Goal: Information Seeking & Learning: Learn about a topic

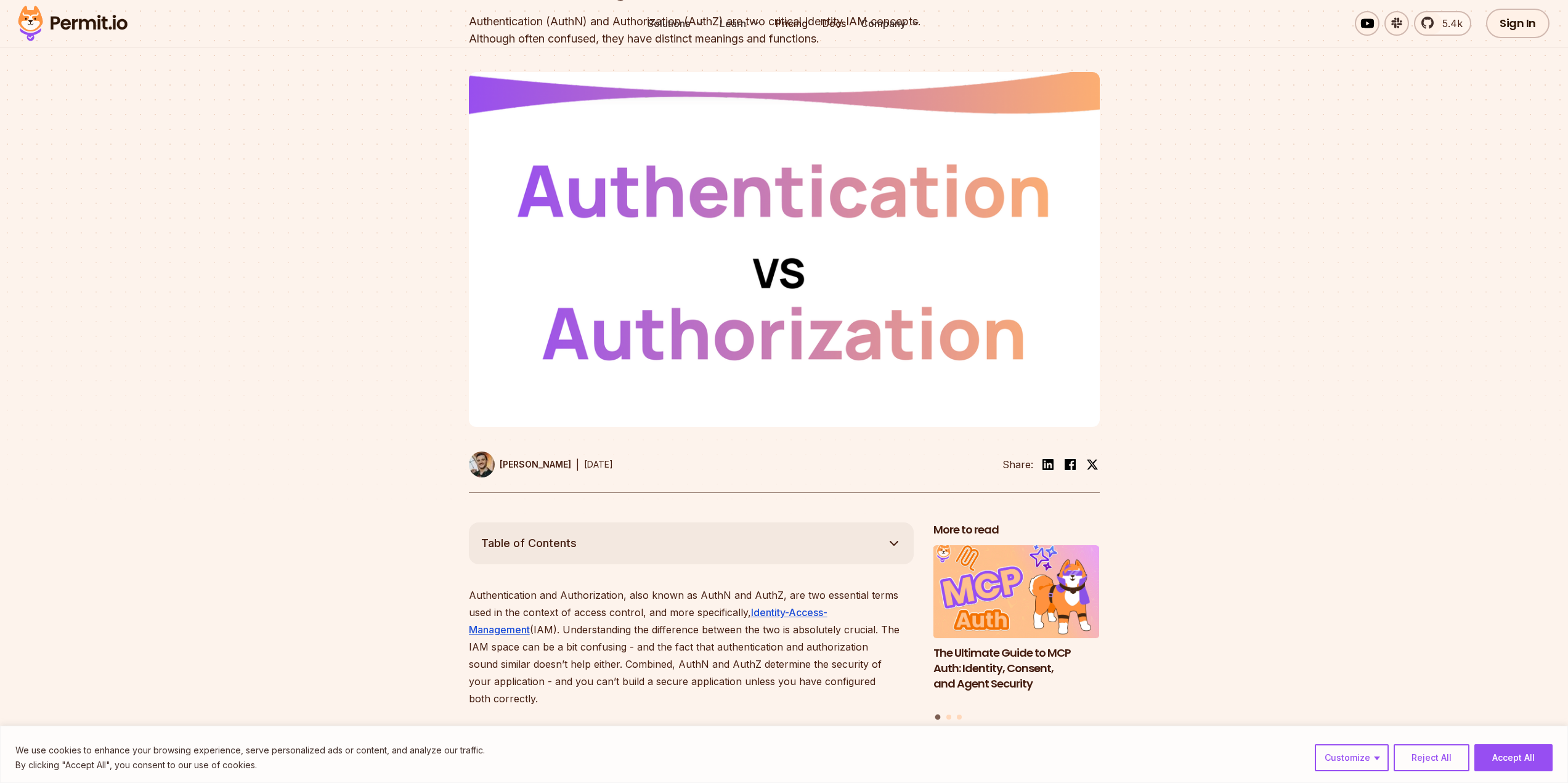
scroll to position [308, 0]
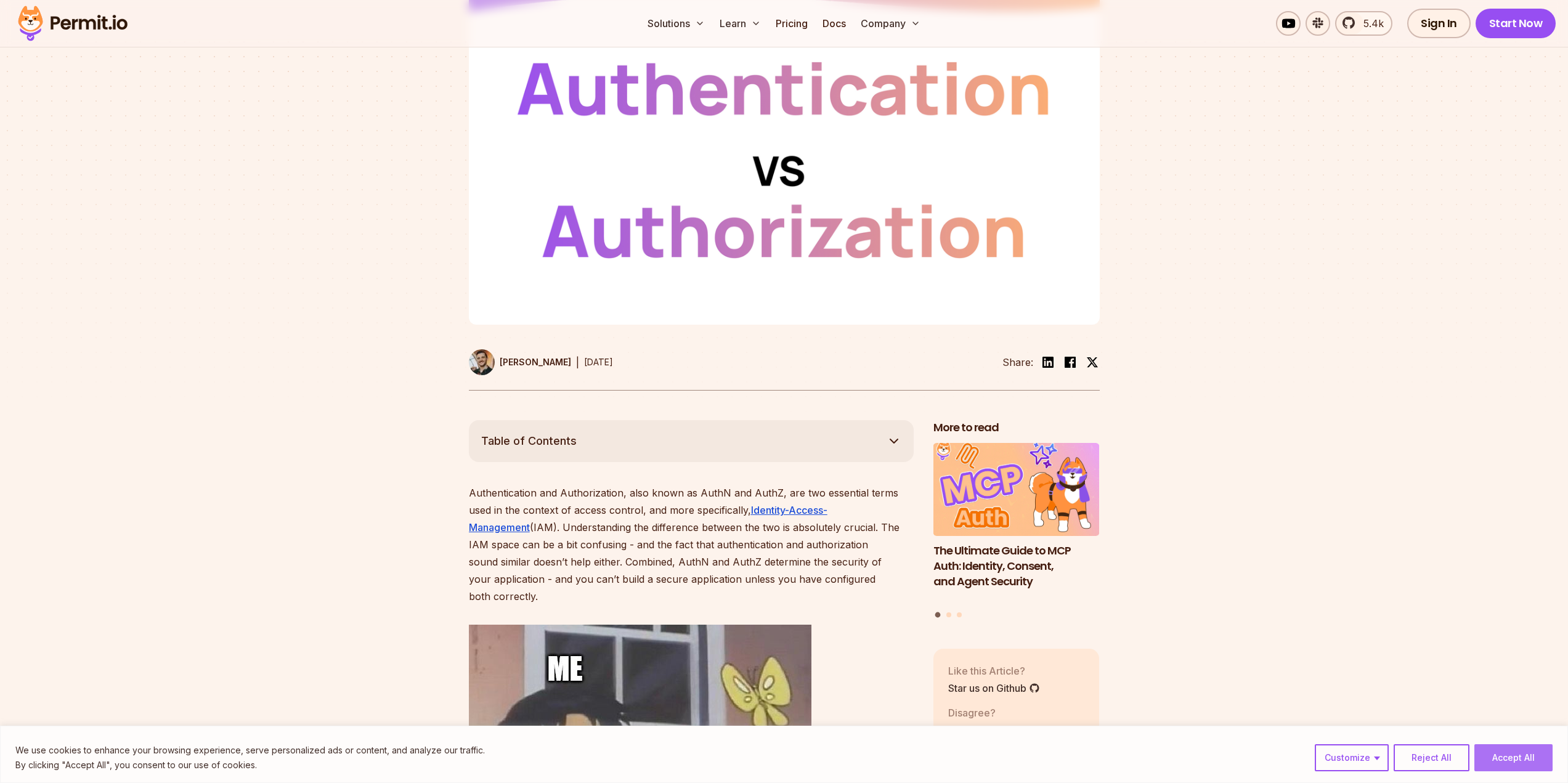
click at [1516, 762] on button "Accept All" at bounding box center [1513, 758] width 78 height 27
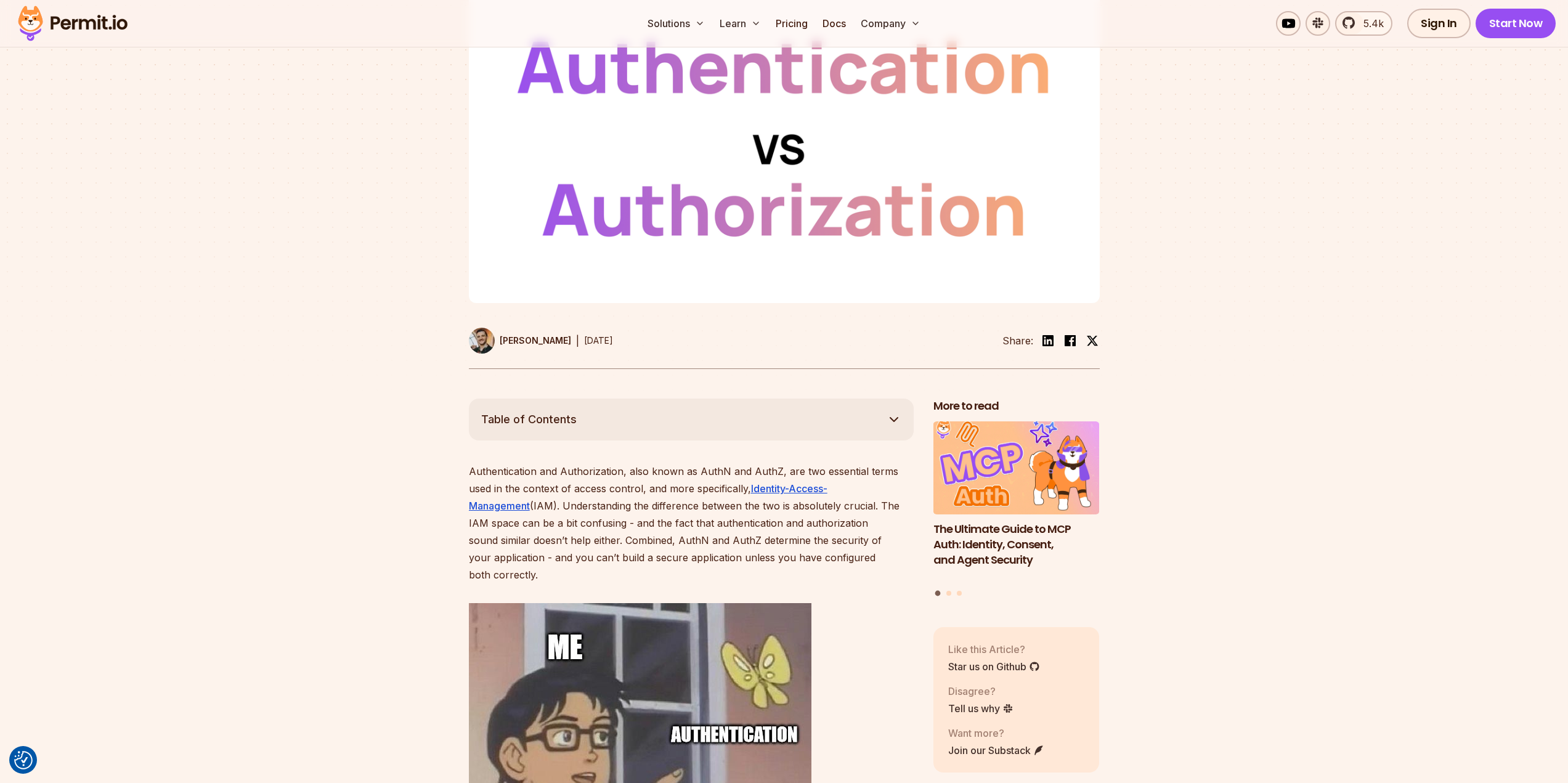
scroll to position [492, 0]
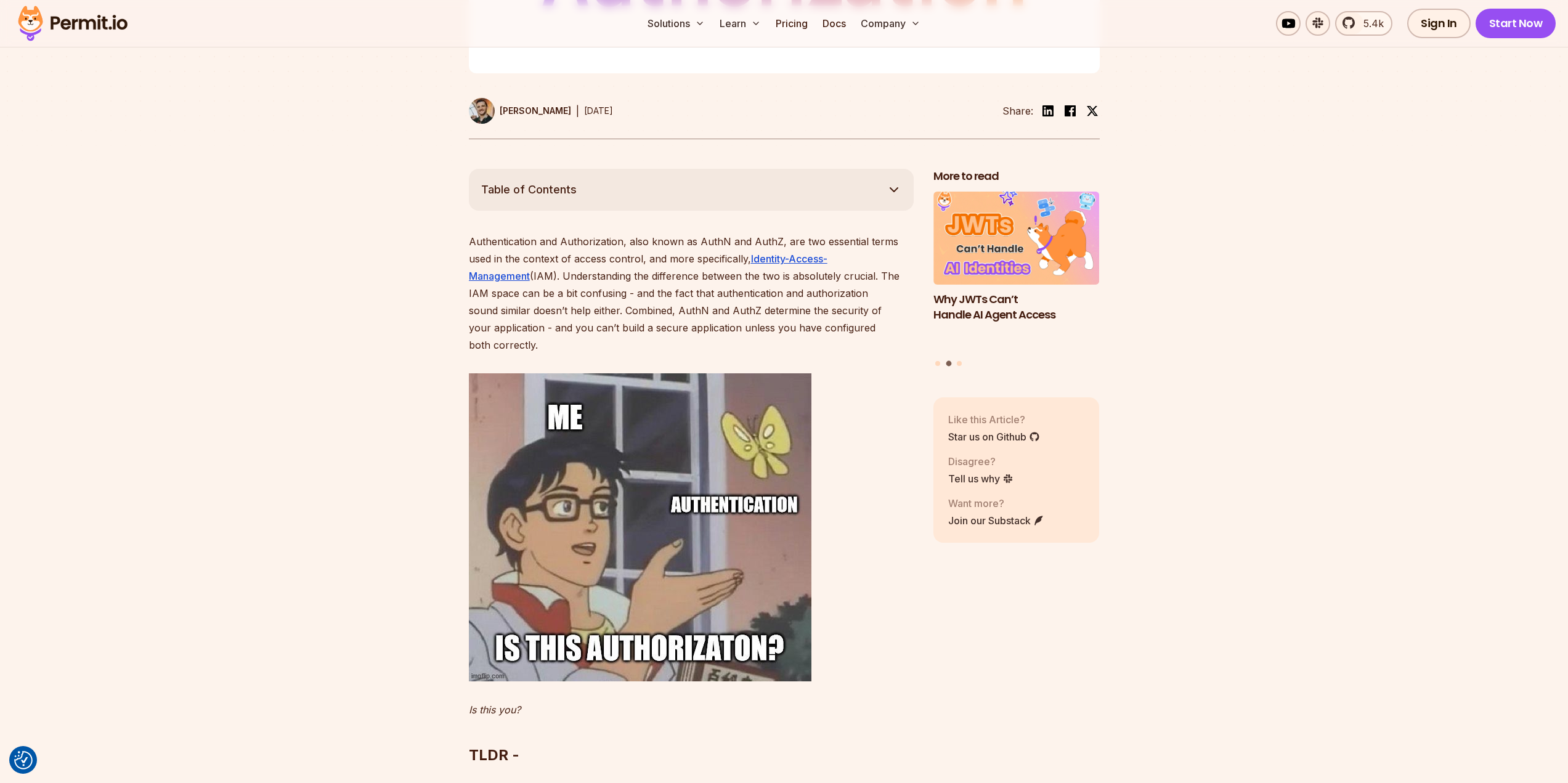
scroll to position [554, 0]
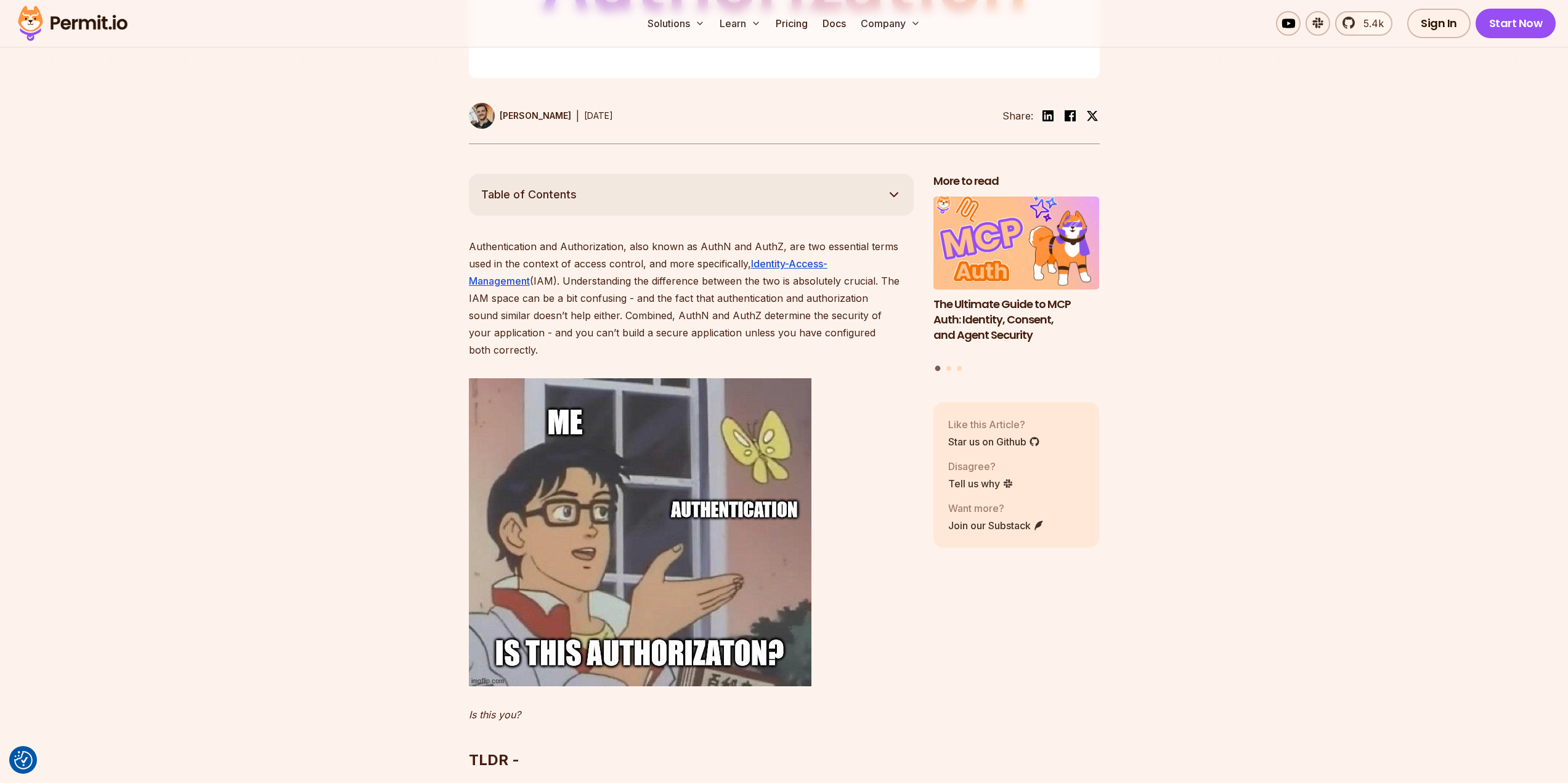
drag, startPoint x: 402, startPoint y: 323, endPoint x: 408, endPoint y: 320, distance: 6.7
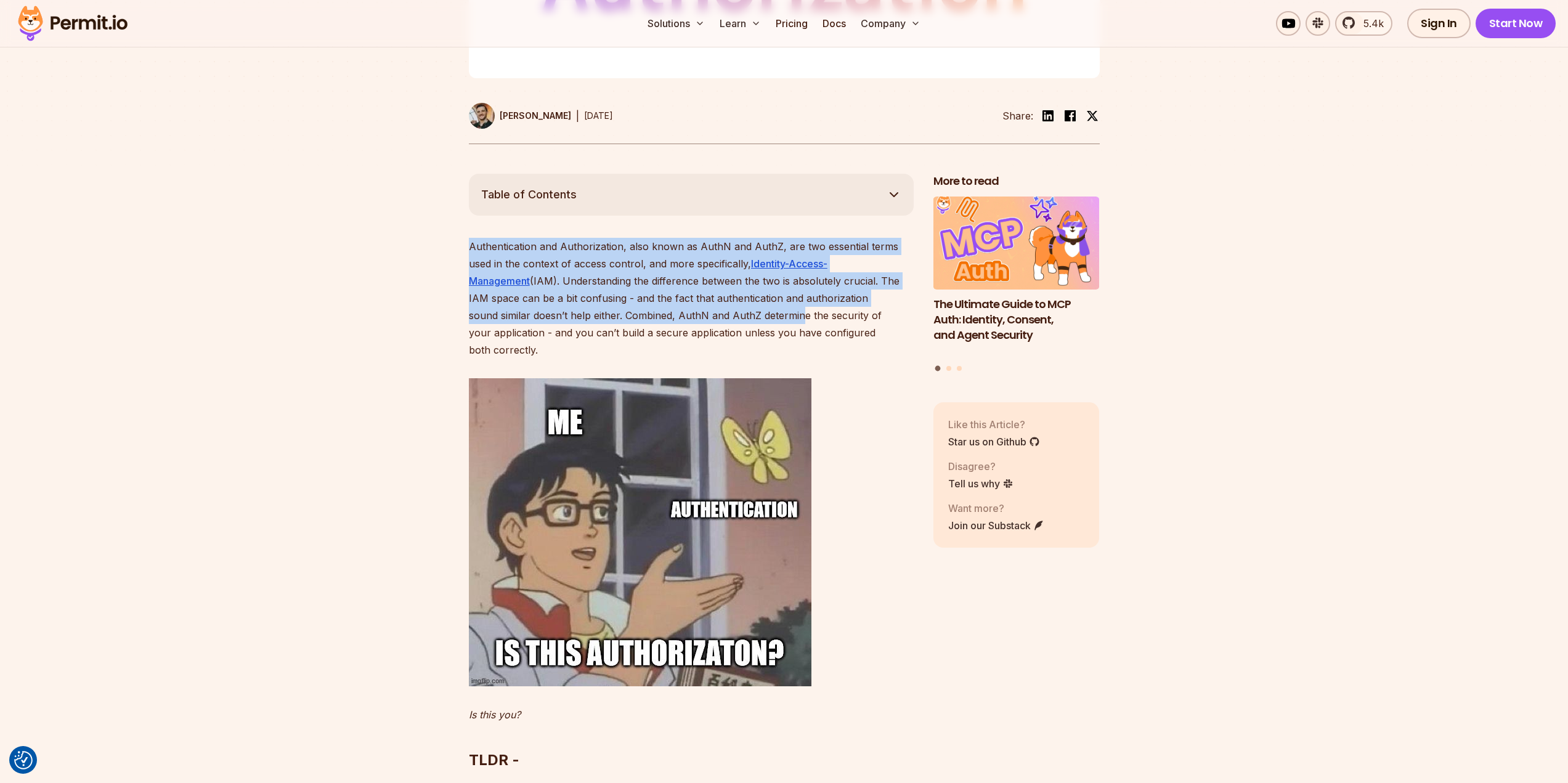
drag, startPoint x: 466, startPoint y: 242, endPoint x: 697, endPoint y: 319, distance: 243.5
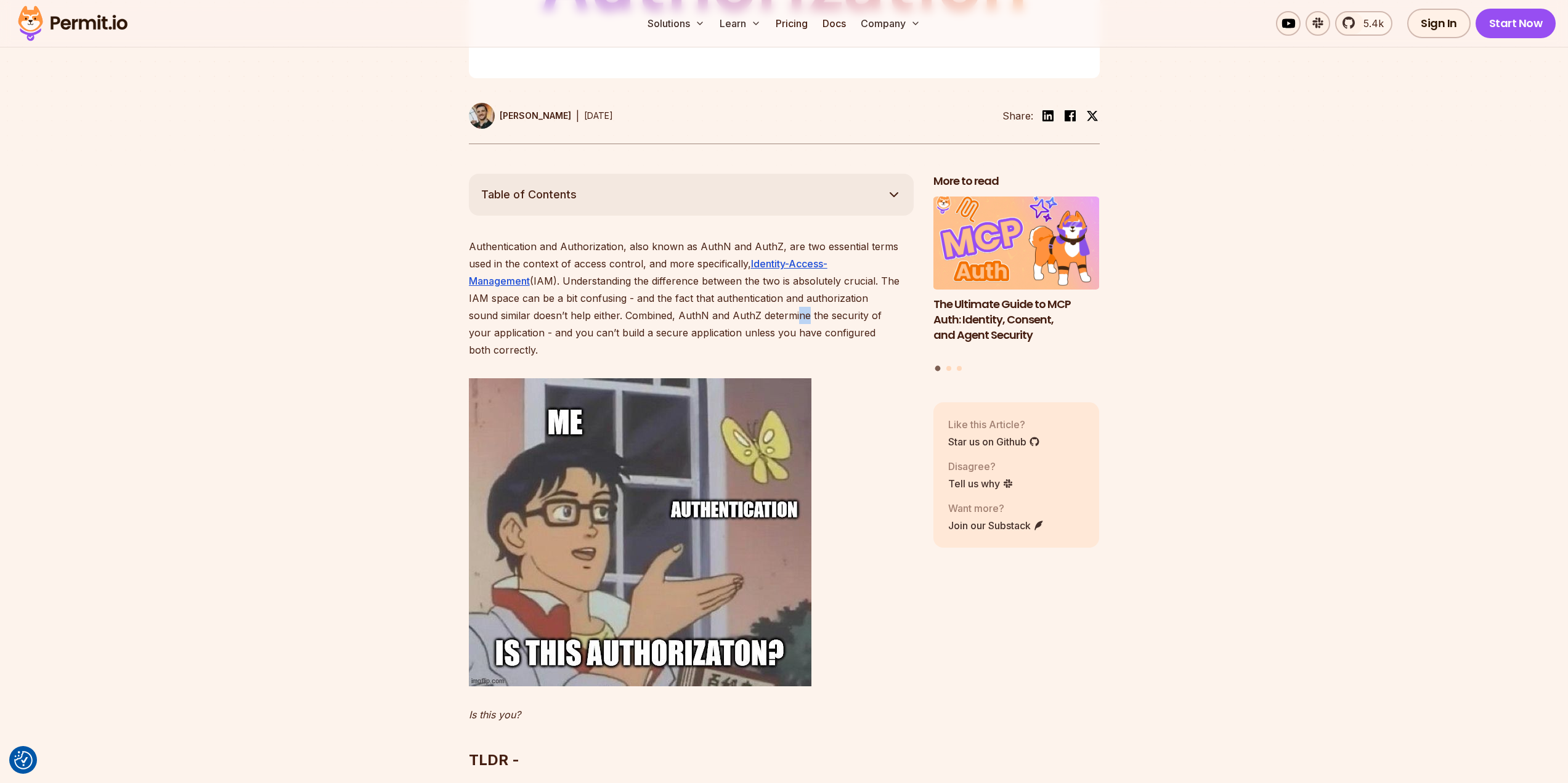
click at [692, 319] on p "Authentication and Authorization, also known as AuthN and AuthZ, are two essent…" at bounding box center [691, 298] width 445 height 121
drag, startPoint x: 472, startPoint y: 315, endPoint x: 312, endPoint y: 312, distance: 160.0
click at [471, 315] on p "Authentication and Authorization, also known as AuthN and AuthZ, are two essent…" at bounding box center [691, 298] width 445 height 121
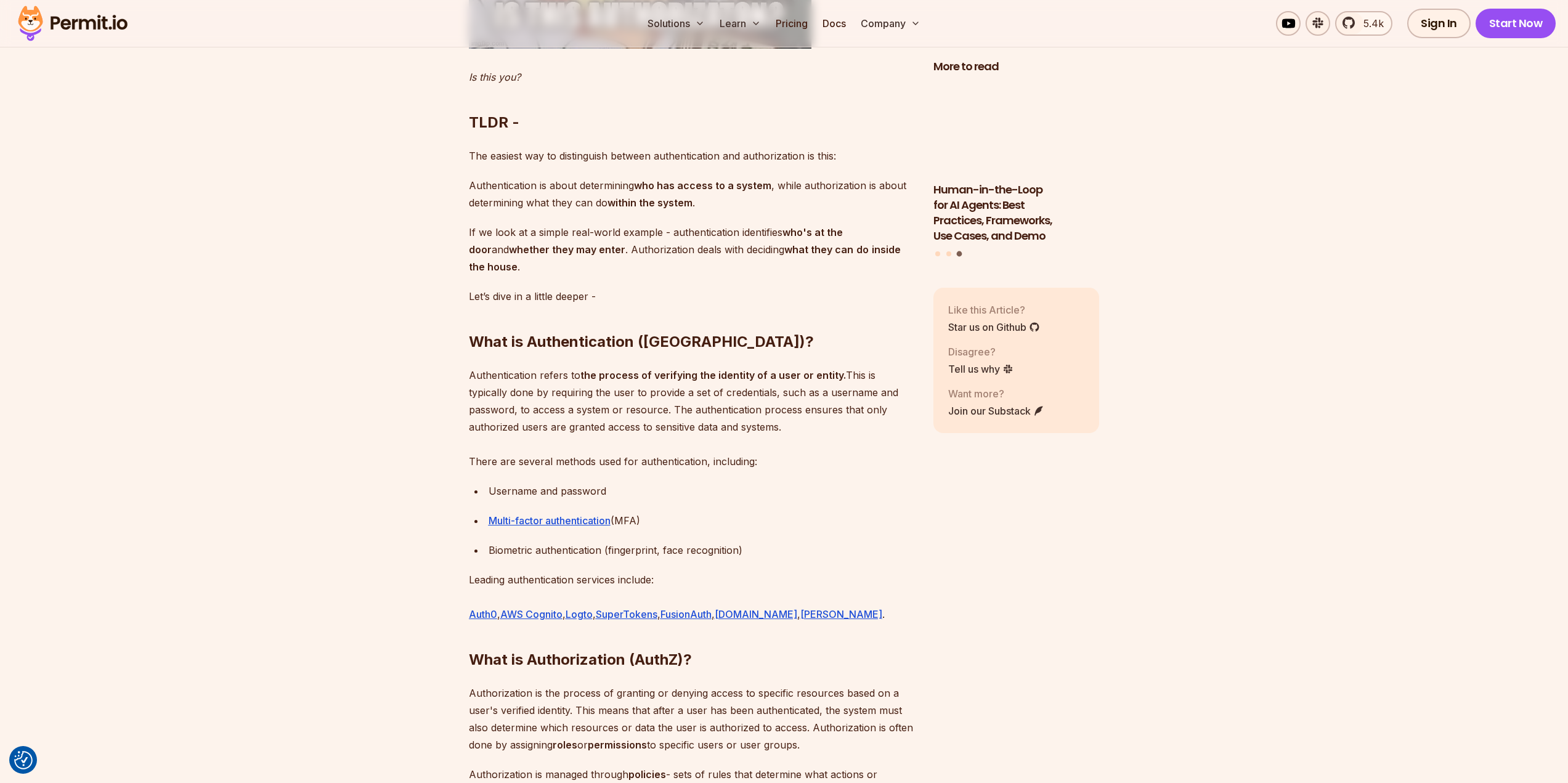
scroll to position [1232, 0]
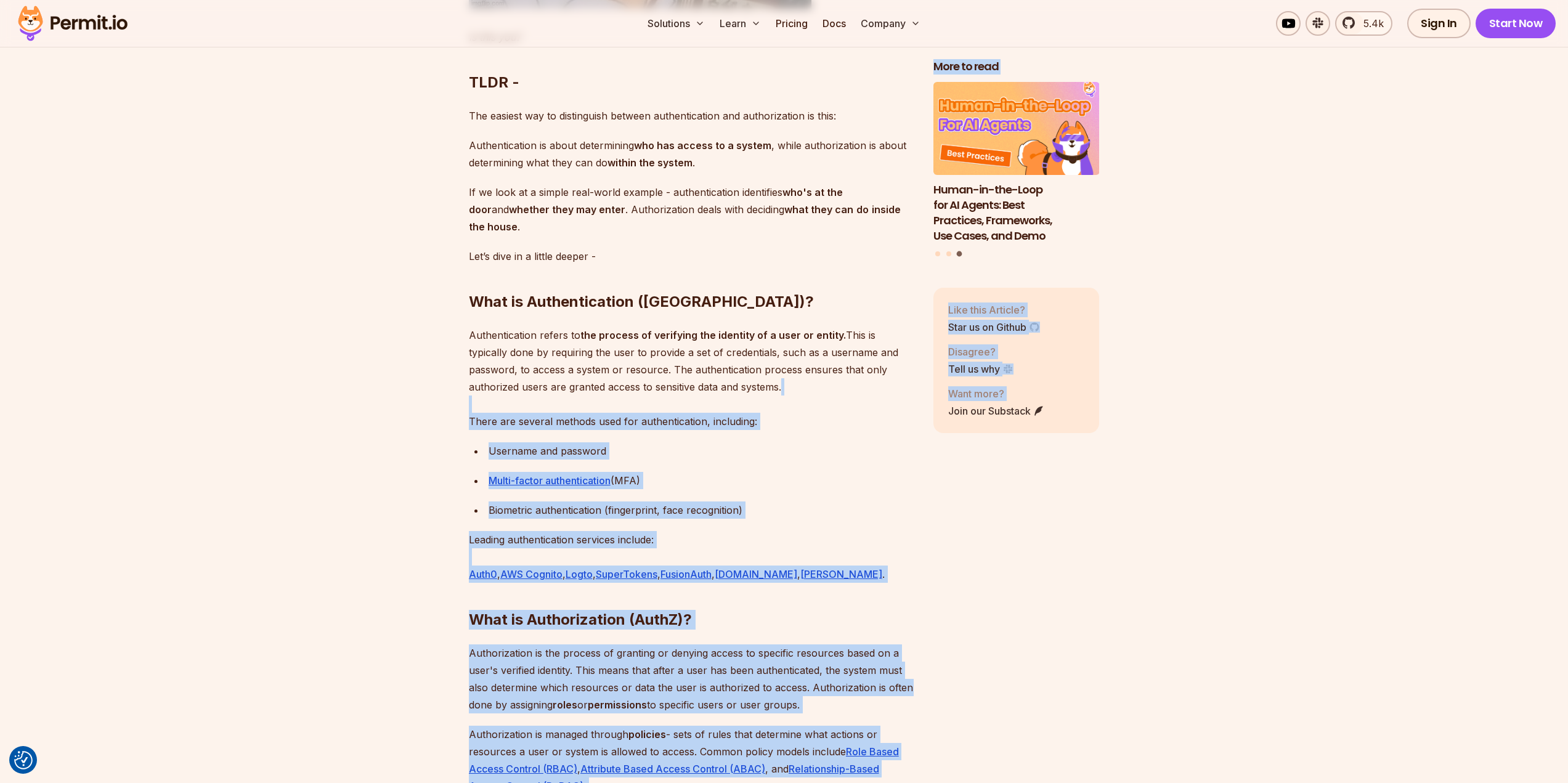
drag, startPoint x: 441, startPoint y: 391, endPoint x: 940, endPoint y: 537, distance: 519.9
click at [939, 537] on section "Table of Contents Authentication and Authorization, also known as AuthN and Aut…" at bounding box center [784, 536] width 1568 height 2082
click at [876, 501] on p "Biometric authentication (fingerprint, face recognition)" at bounding box center [701, 510] width 425 height 18
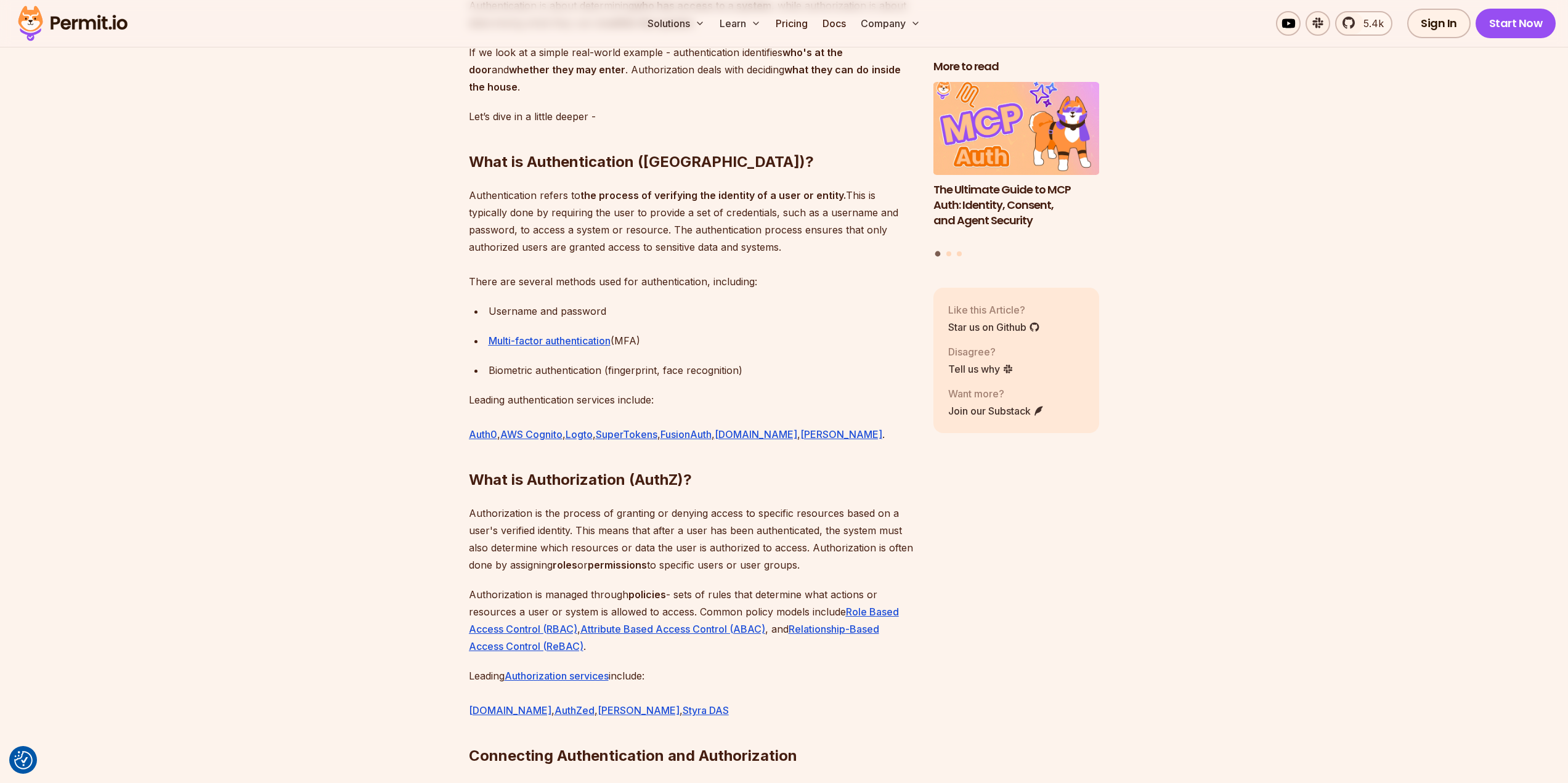
scroll to position [1355, 0]
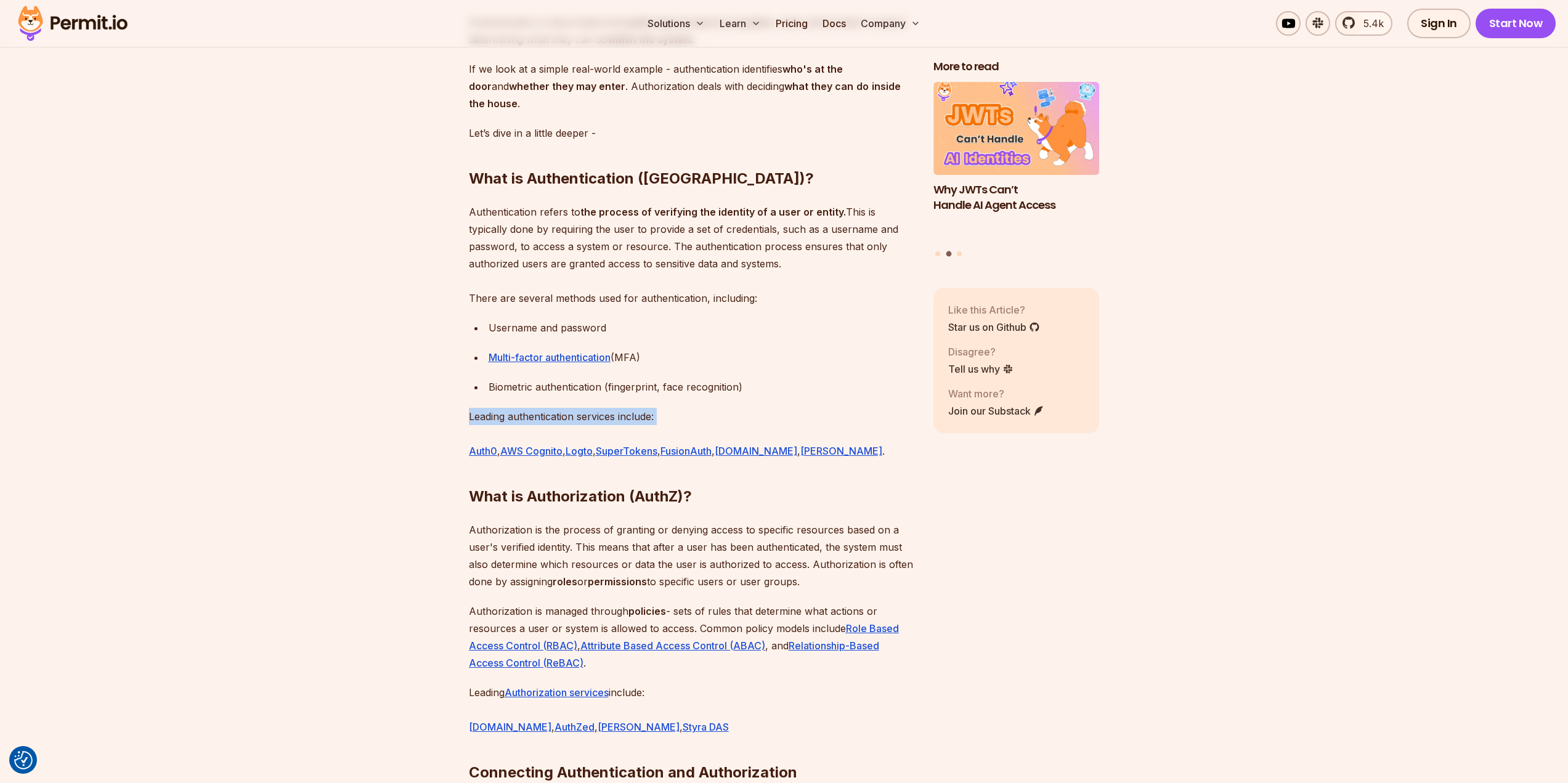
drag, startPoint x: 361, startPoint y: 409, endPoint x: 369, endPoint y: 402, distance: 10.6
click at [368, 403] on section "Table of Contents Authentication and Authorization, also known as AuthN and Aut…" at bounding box center [784, 413] width 1568 height 2082
click at [369, 401] on section "Table of Contents Authentication and Authorization, also known as AuthN and Aut…" at bounding box center [784, 413] width 1568 height 2082
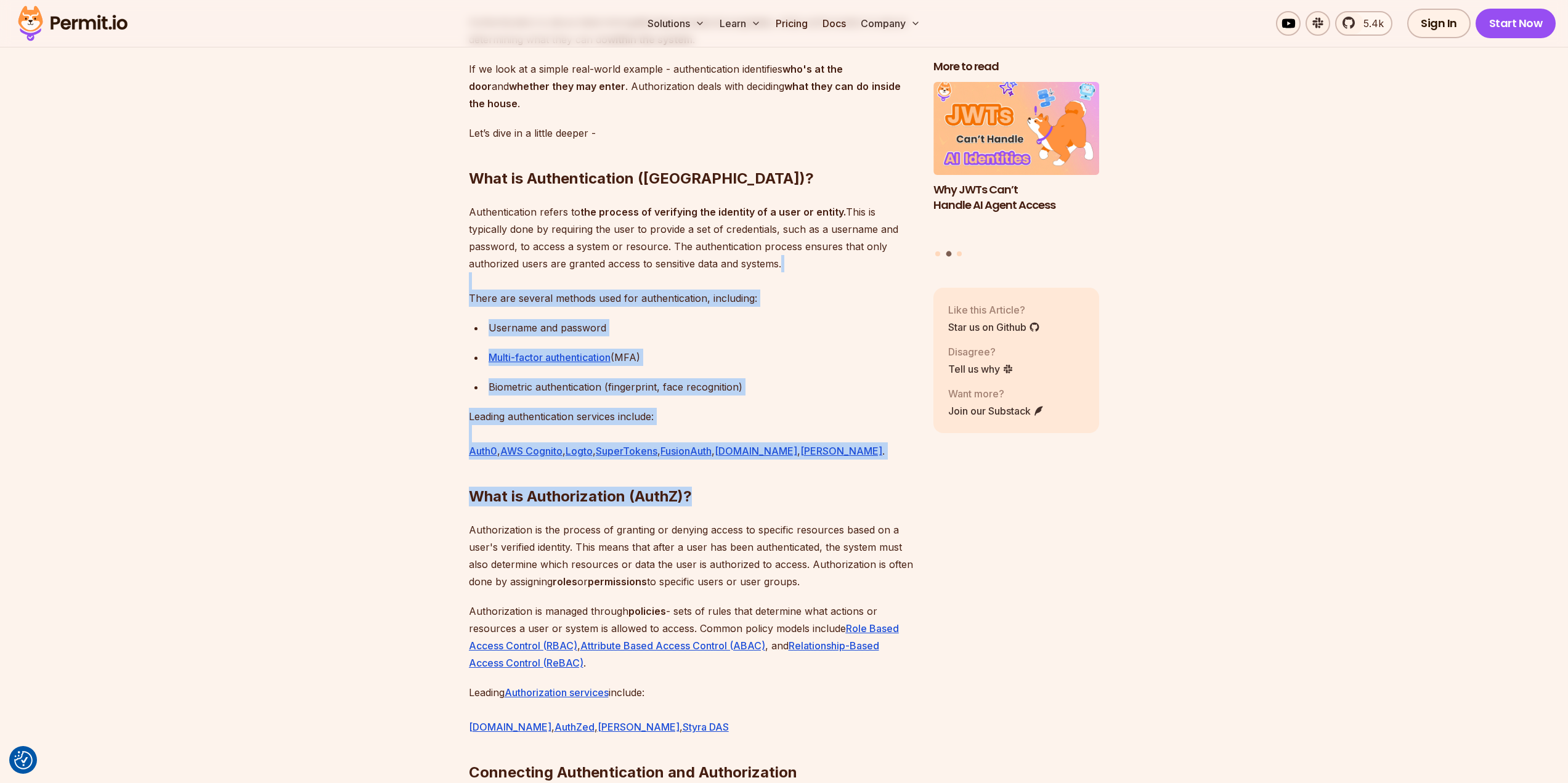
drag, startPoint x: 460, startPoint y: 267, endPoint x: 853, endPoint y: 466, distance: 440.5
click at [853, 466] on section "Table of Contents Authentication and Authorization, also known as AuthN and Aut…" at bounding box center [784, 413] width 1568 height 2082
click at [368, 450] on section "Table of Contents Authentication and Authorization, also known as AuthN and Aut…" at bounding box center [784, 413] width 1568 height 2082
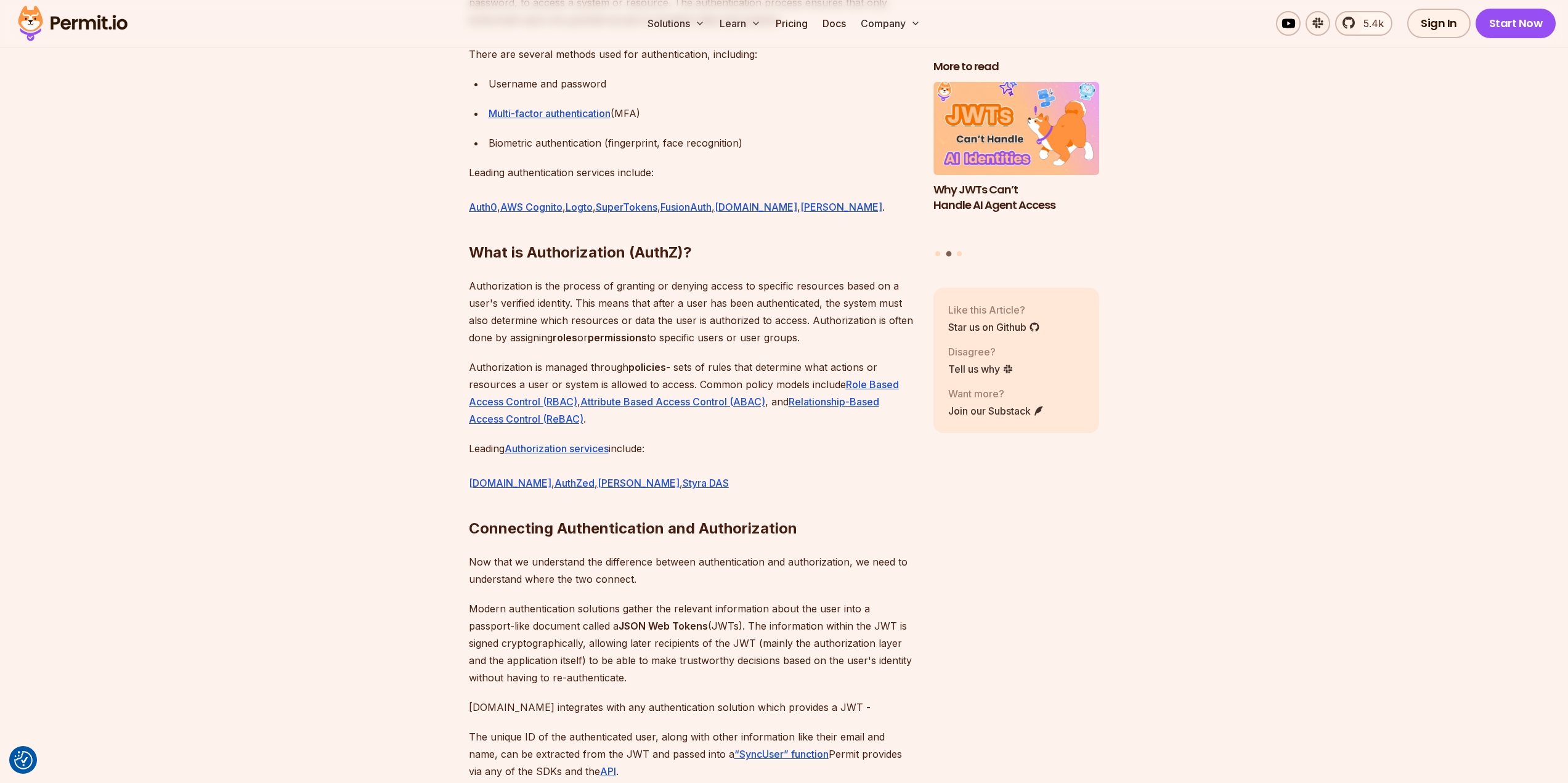
scroll to position [1601, 0]
click at [389, 387] on section "Table of Contents Authentication and Authorization, also known as AuthN and Aut…" at bounding box center [784, 167] width 1568 height 2082
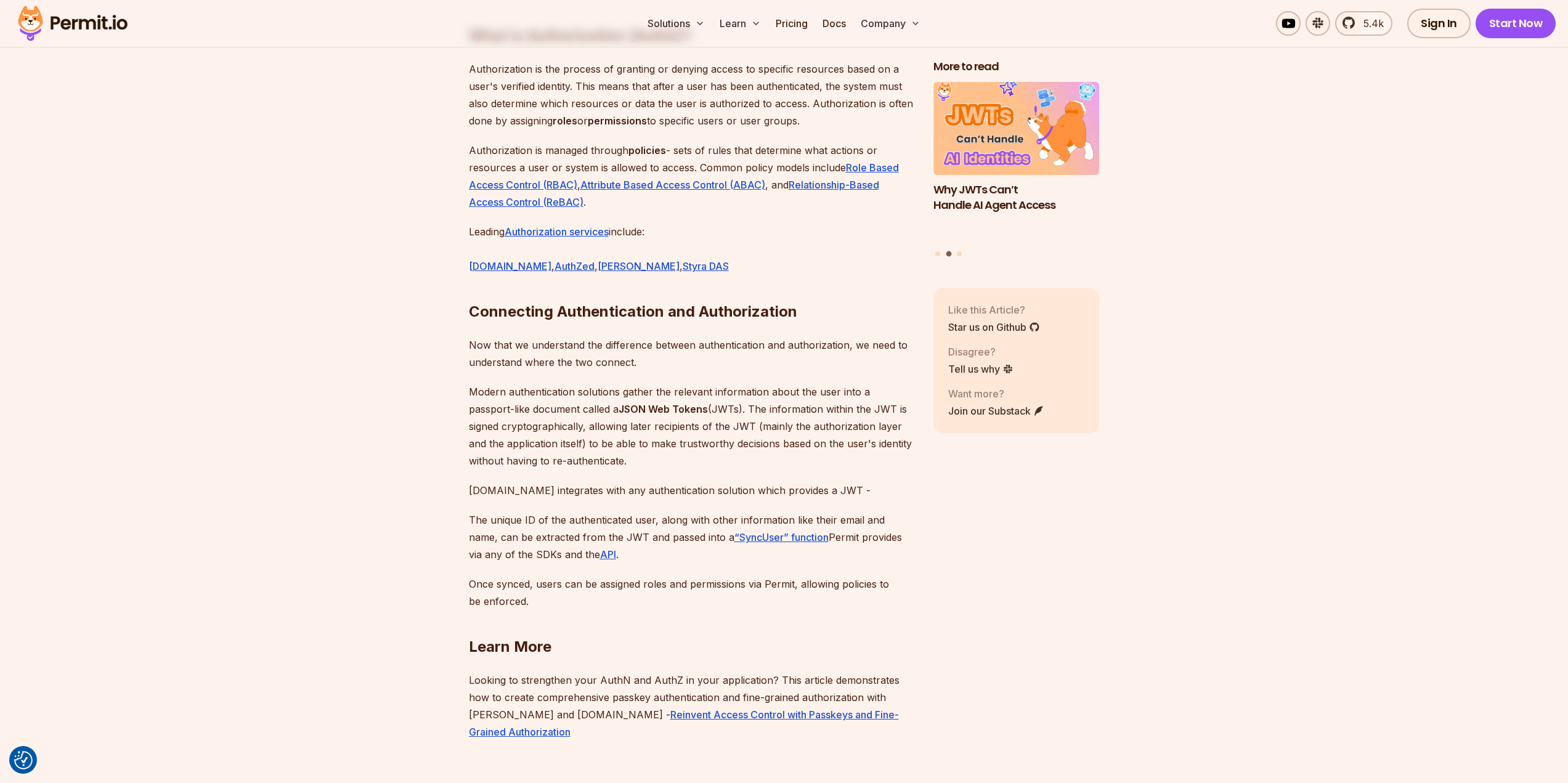
scroll to position [1909, 0]
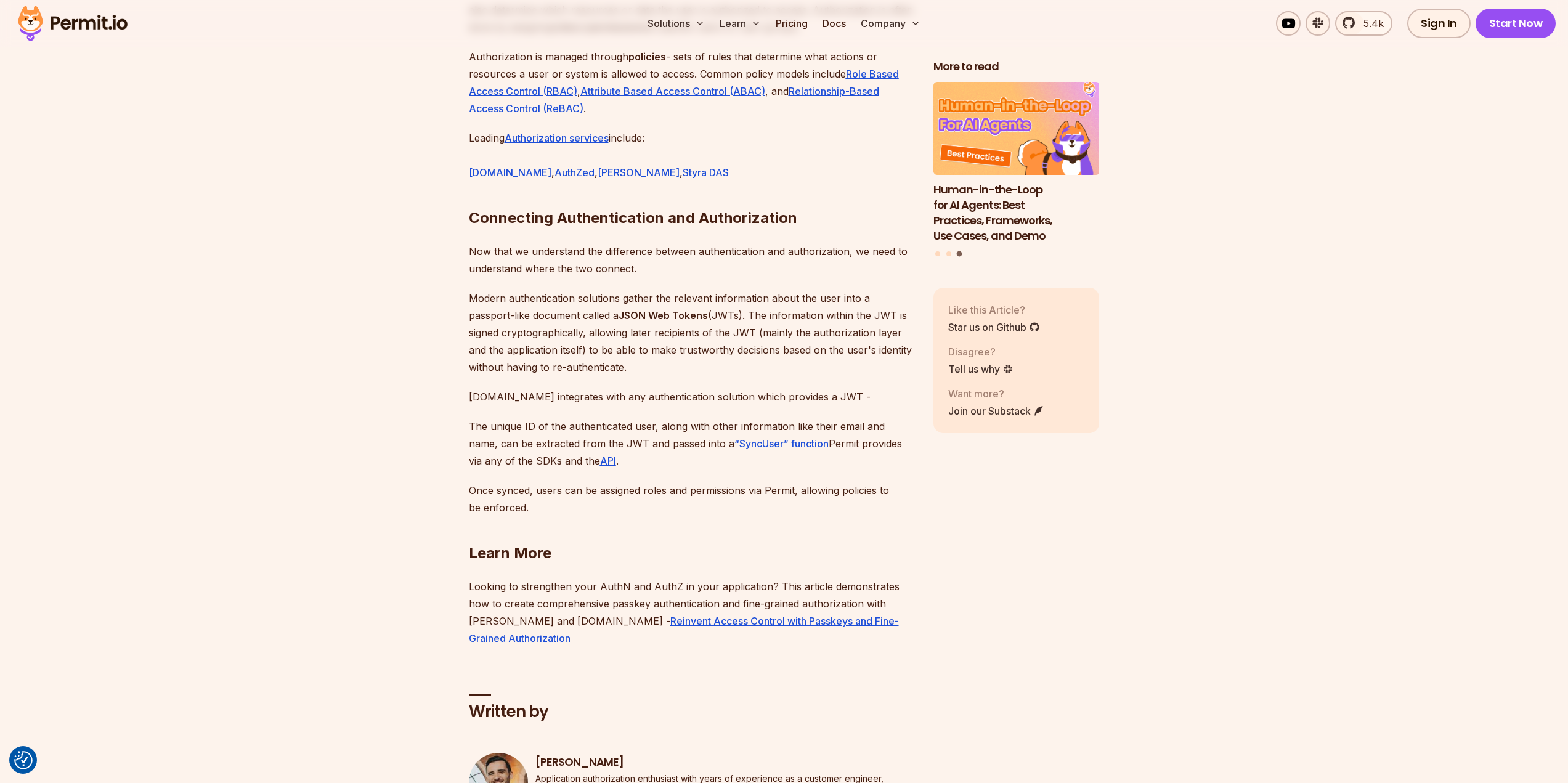
drag, startPoint x: 289, startPoint y: 371, endPoint x: 289, endPoint y: 361, distance: 10.0
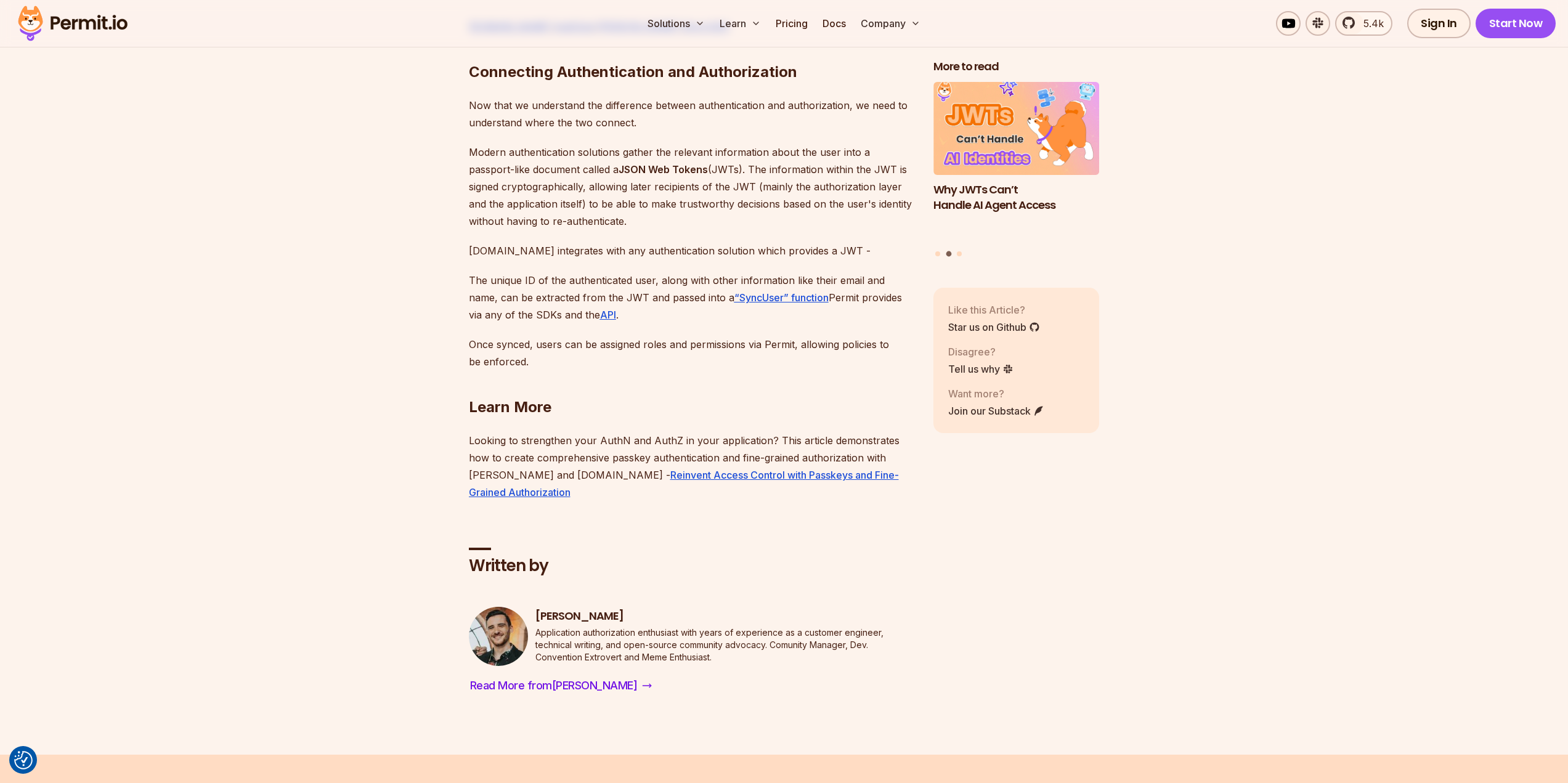
scroll to position [2402, 0]
